Goal: Transaction & Acquisition: Obtain resource

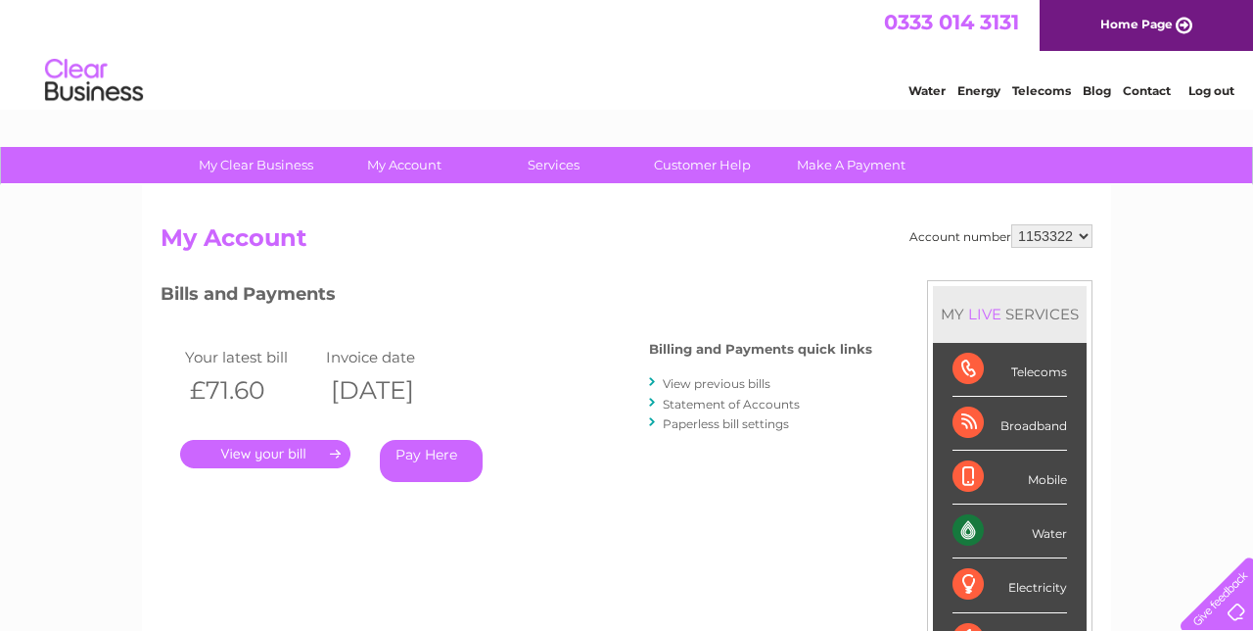
click at [227, 451] on link "." at bounding box center [265, 454] width 170 height 28
click at [208, 449] on link "." at bounding box center [265, 454] width 170 height 28
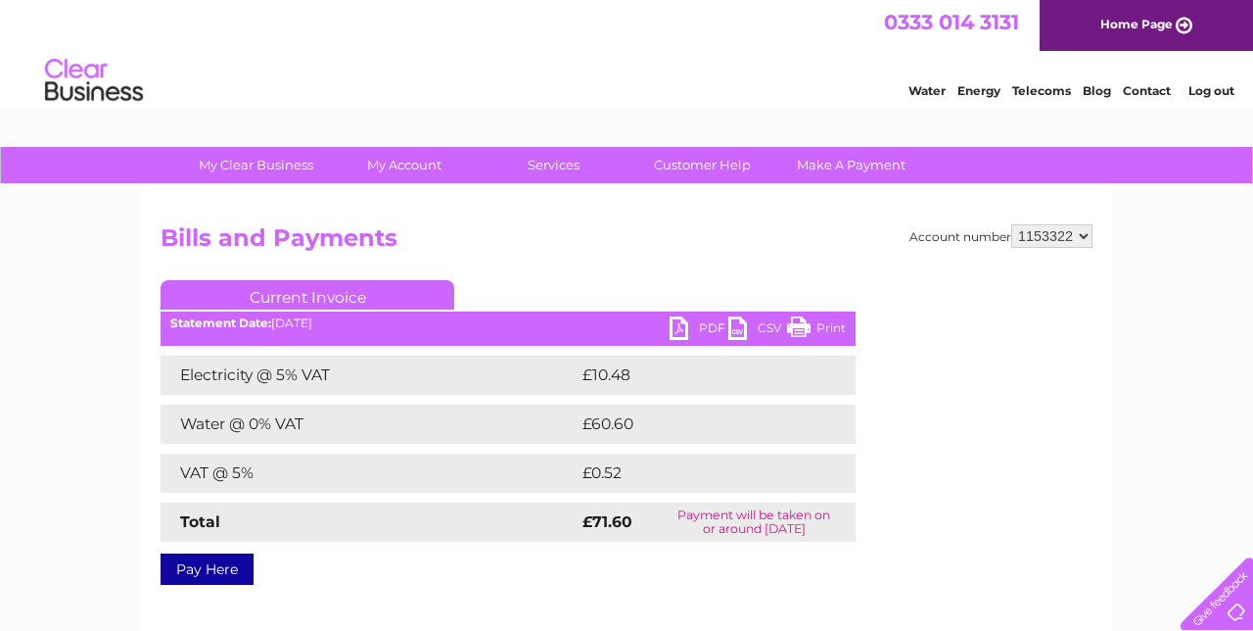
click at [193, 369] on td "Electricity @ 5% VAT" at bounding box center [369, 374] width 417 height 39
click at [672, 332] on link "PDF" at bounding box center [699, 330] width 59 height 28
click at [54, 291] on div "My Clear Business Login Details My Details My Preferences Link Account My Accou…" at bounding box center [626, 607] width 1253 height 921
click at [208, 364] on td "Electricity @ 5% VAT" at bounding box center [369, 374] width 417 height 39
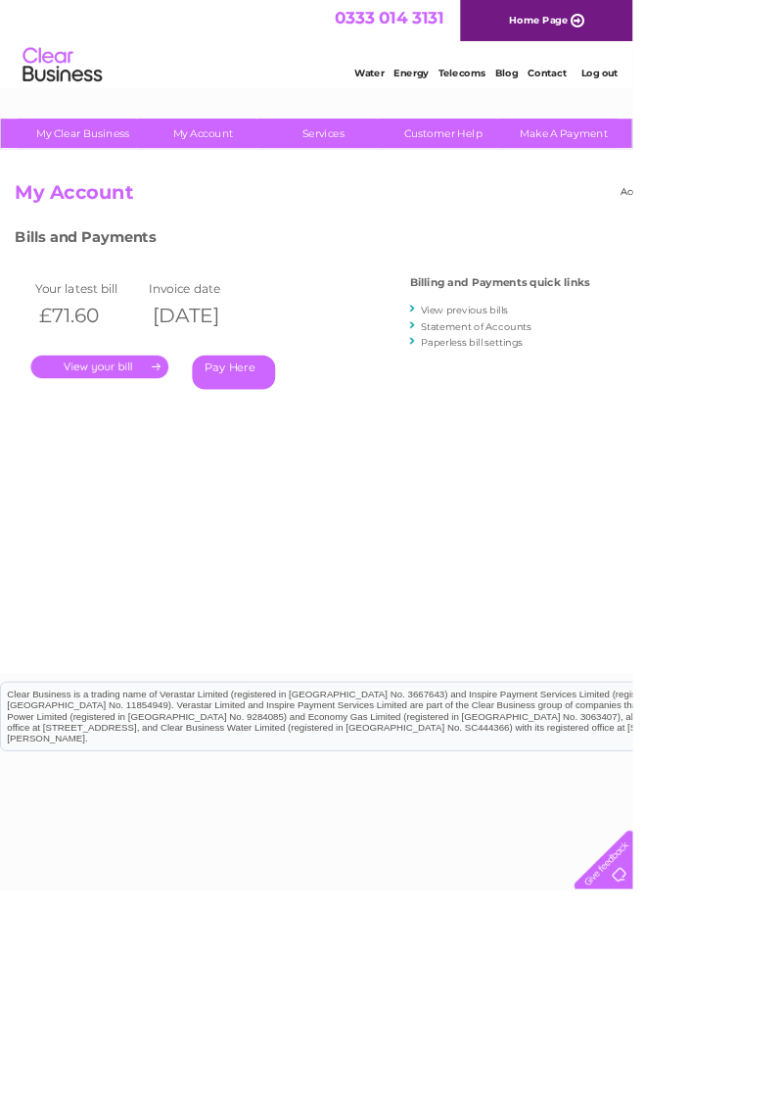
click at [72, 441] on link "." at bounding box center [123, 454] width 170 height 28
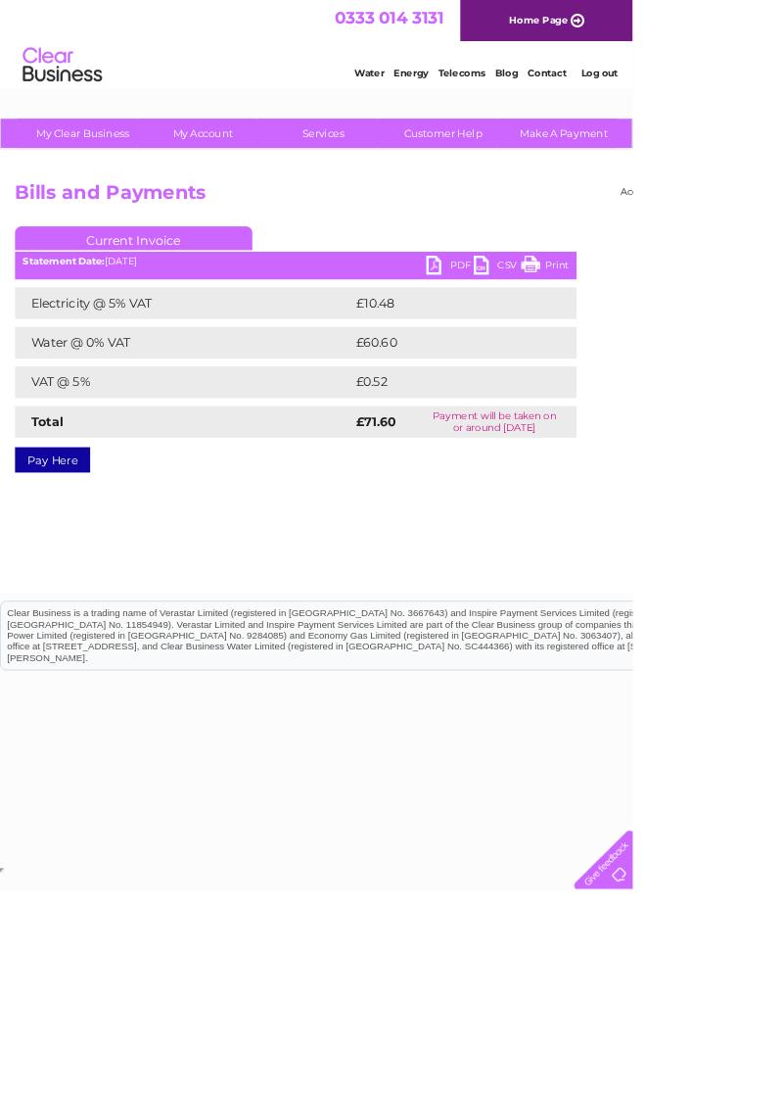
click at [544, 325] on link "PDF" at bounding box center [557, 330] width 59 height 28
